Goal: Information Seeking & Learning: Learn about a topic

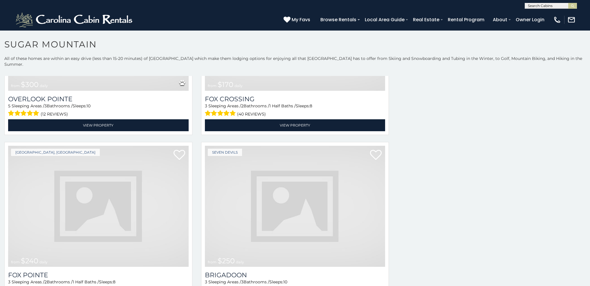
scroll to position [1532, 0]
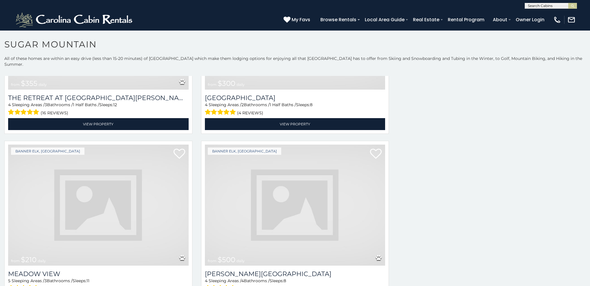
click at [73, 224] on img at bounding box center [98, 204] width 181 height 121
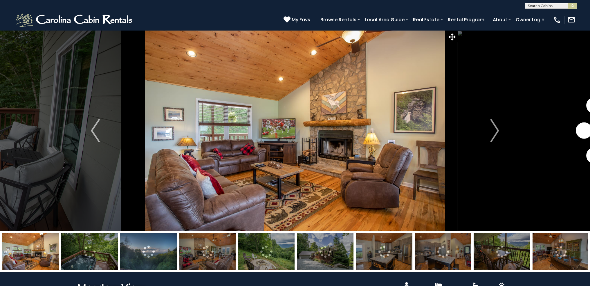
scroll to position [23, 0]
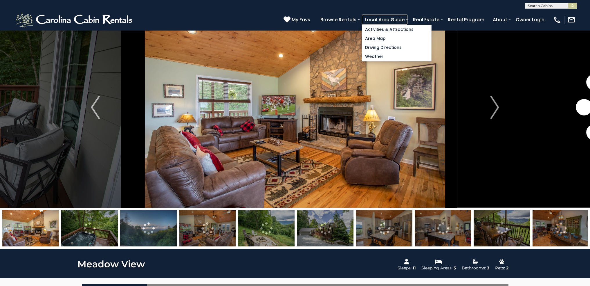
click at [408, 22] on link "Local Area Guide" at bounding box center [385, 20] width 46 height 10
